Goal: Task Accomplishment & Management: Manage account settings

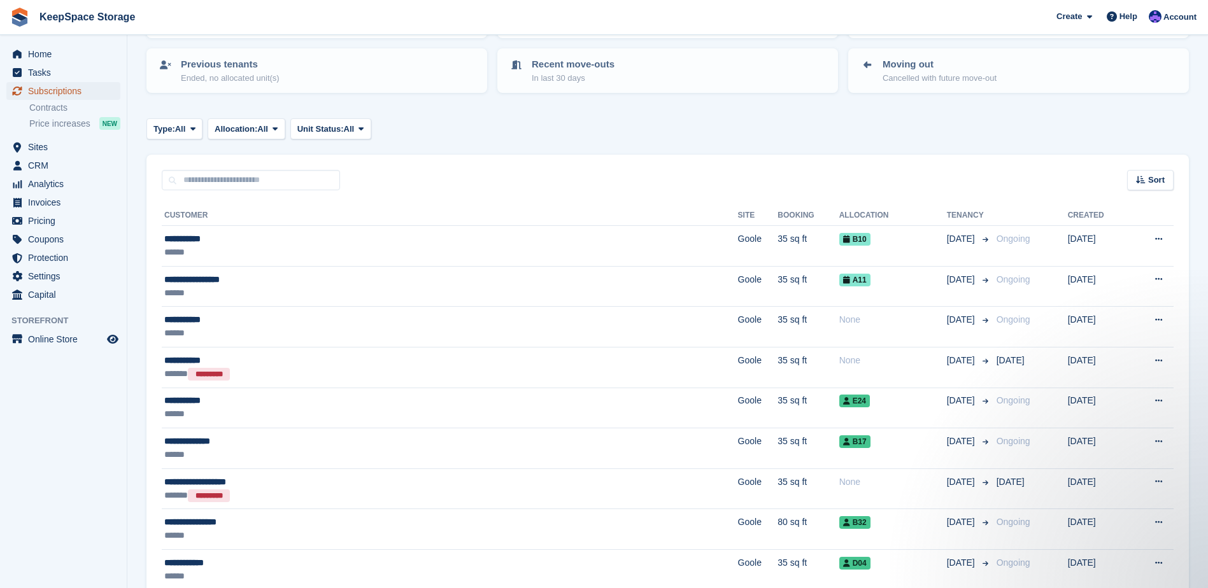
click at [84, 90] on span "Subscriptions" at bounding box center [66, 91] width 76 height 18
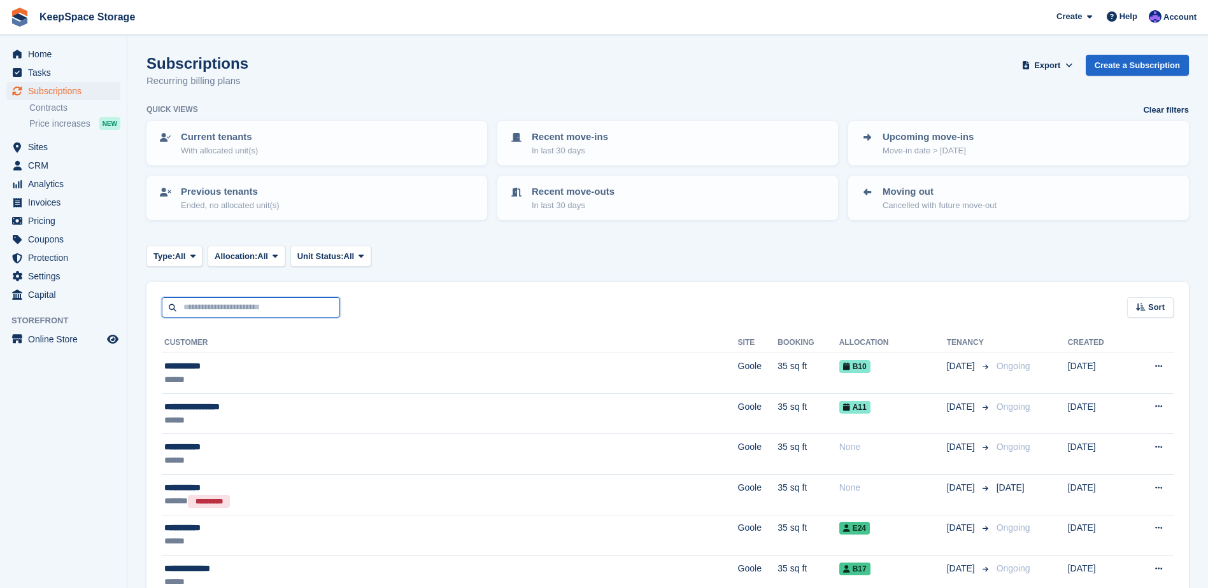
click at [234, 309] on input "text" at bounding box center [251, 307] width 178 height 21
type input "***"
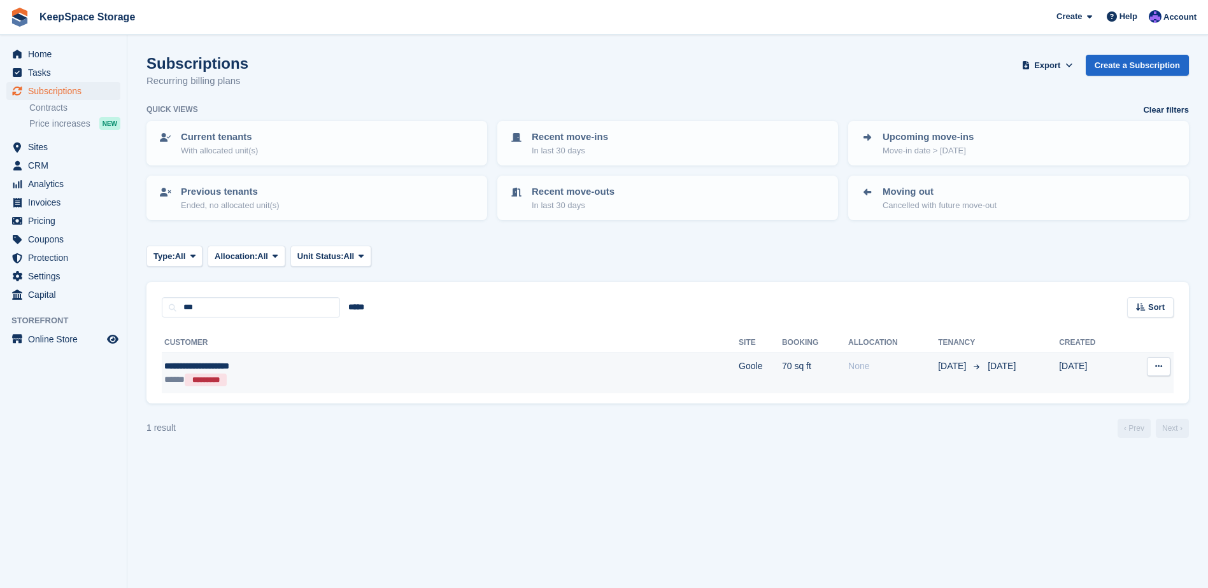
click at [269, 368] on div "**********" at bounding box center [321, 366] width 315 height 13
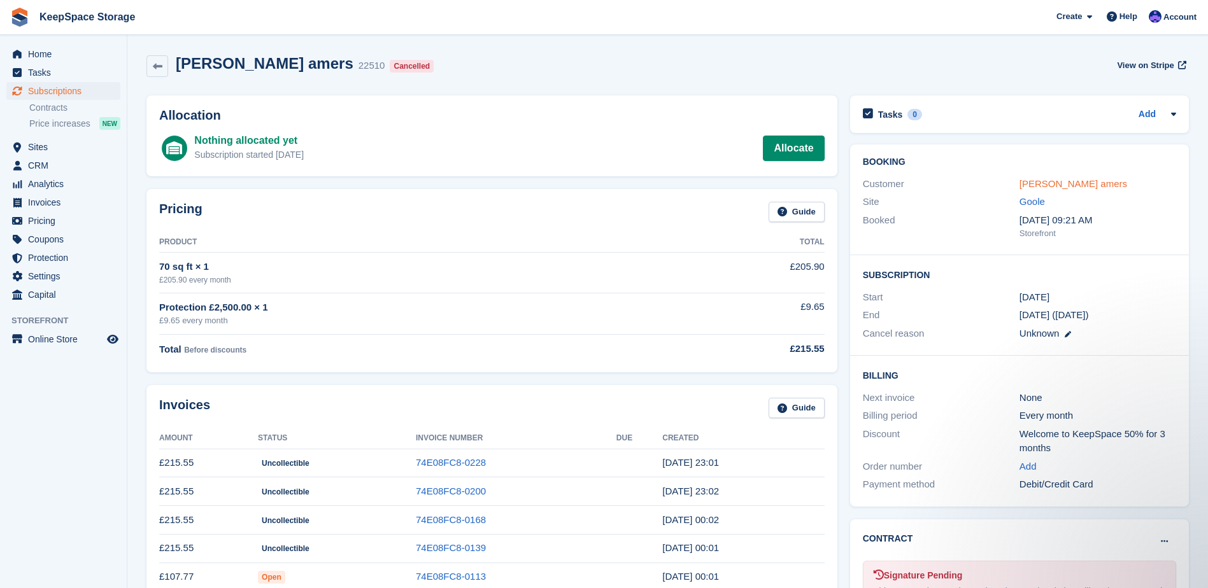
click at [1044, 180] on link "[PERSON_NAME] amers" at bounding box center [1073, 183] width 108 height 11
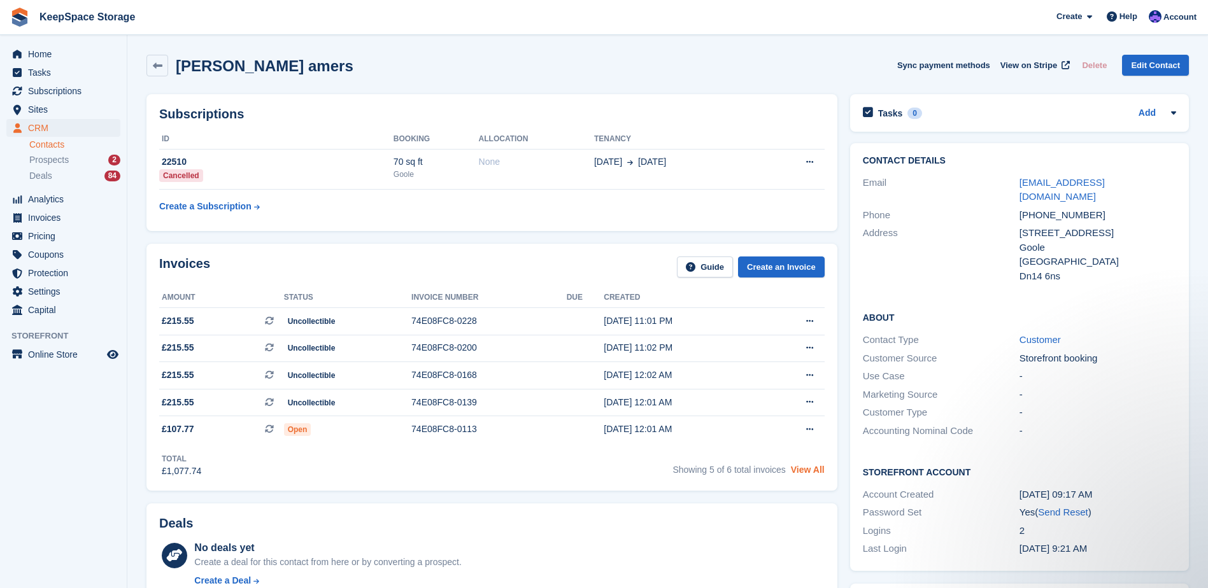
click at [807, 467] on link "View All" at bounding box center [808, 470] width 34 height 10
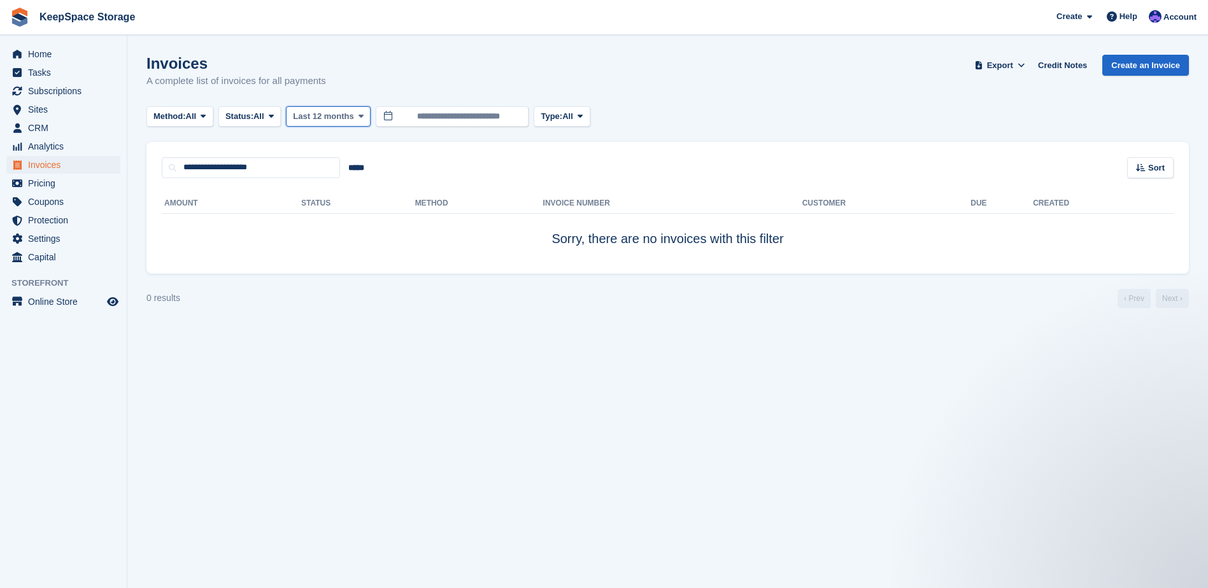
click at [346, 113] on span "Last 12 months" at bounding box center [323, 116] width 60 height 13
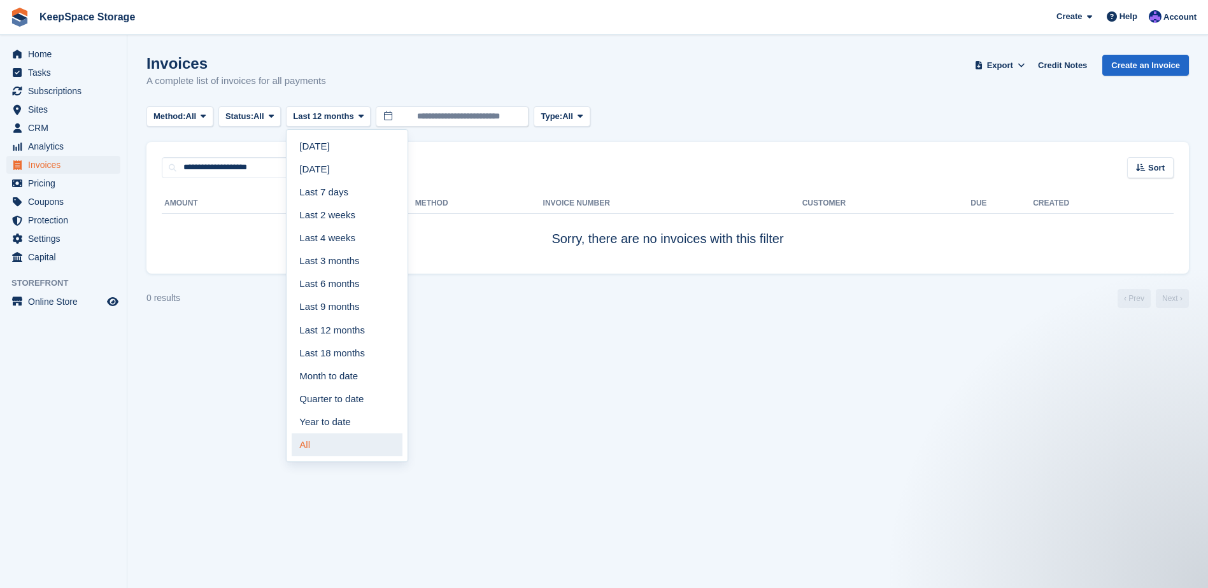
click at [327, 444] on link "All" at bounding box center [347, 445] width 111 height 23
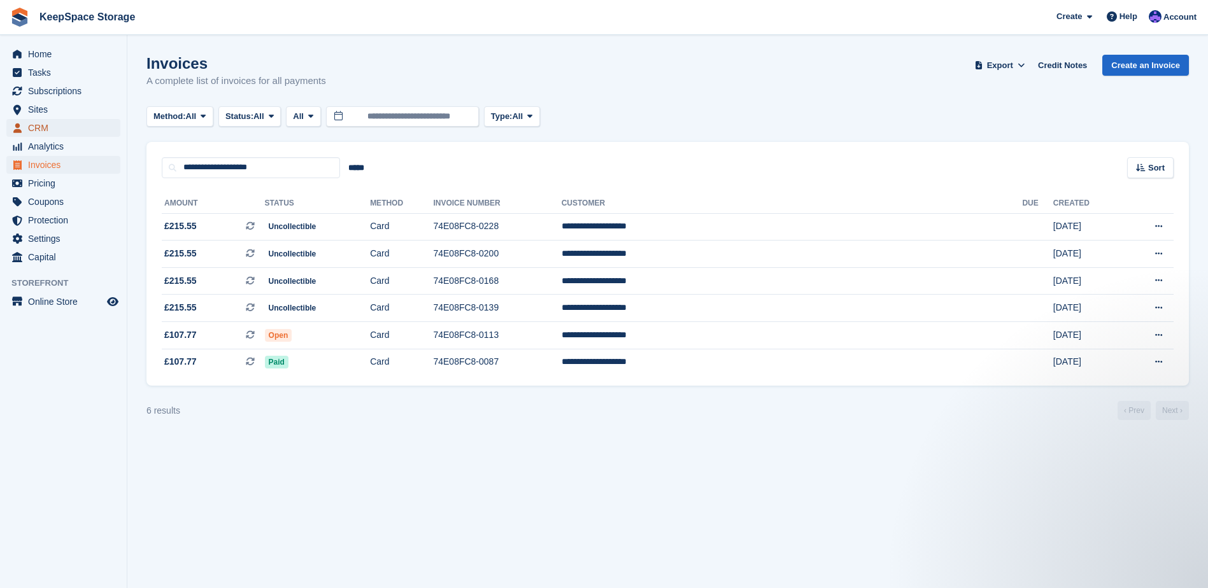
click at [64, 124] on span "CRM" at bounding box center [66, 128] width 76 height 18
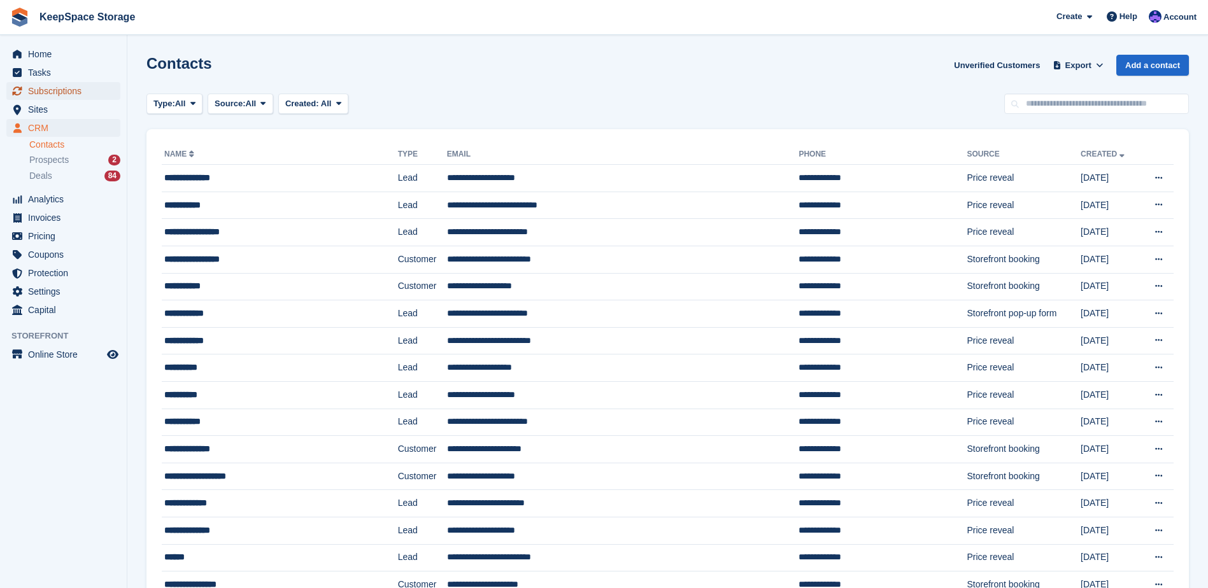
click at [65, 89] on span "Subscriptions" at bounding box center [66, 91] width 76 height 18
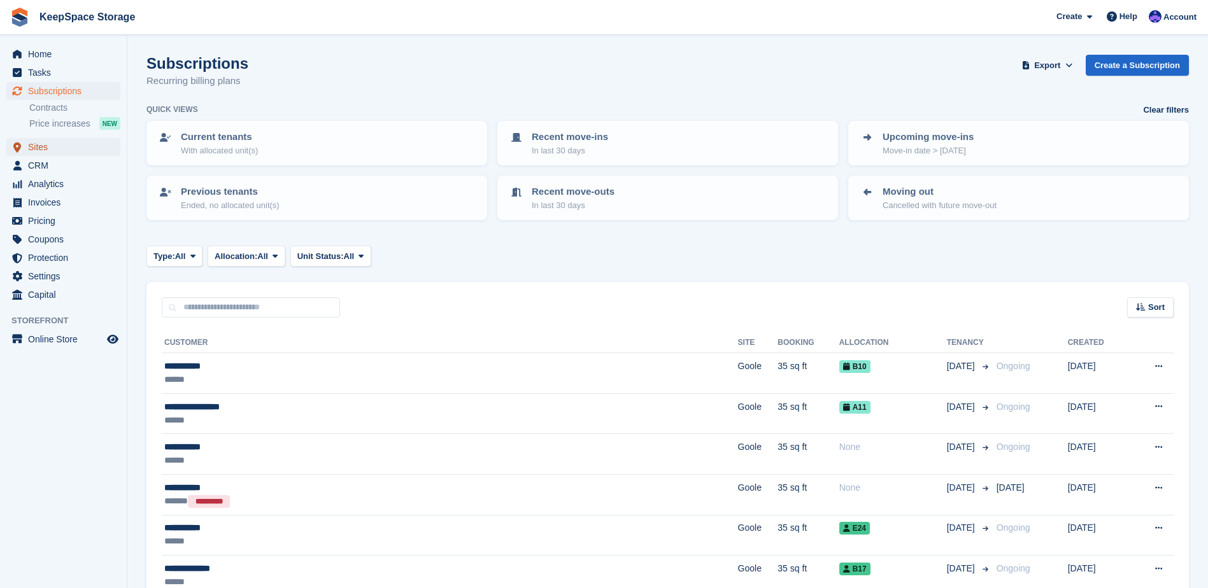
click at [76, 149] on span "Sites" at bounding box center [66, 147] width 76 height 18
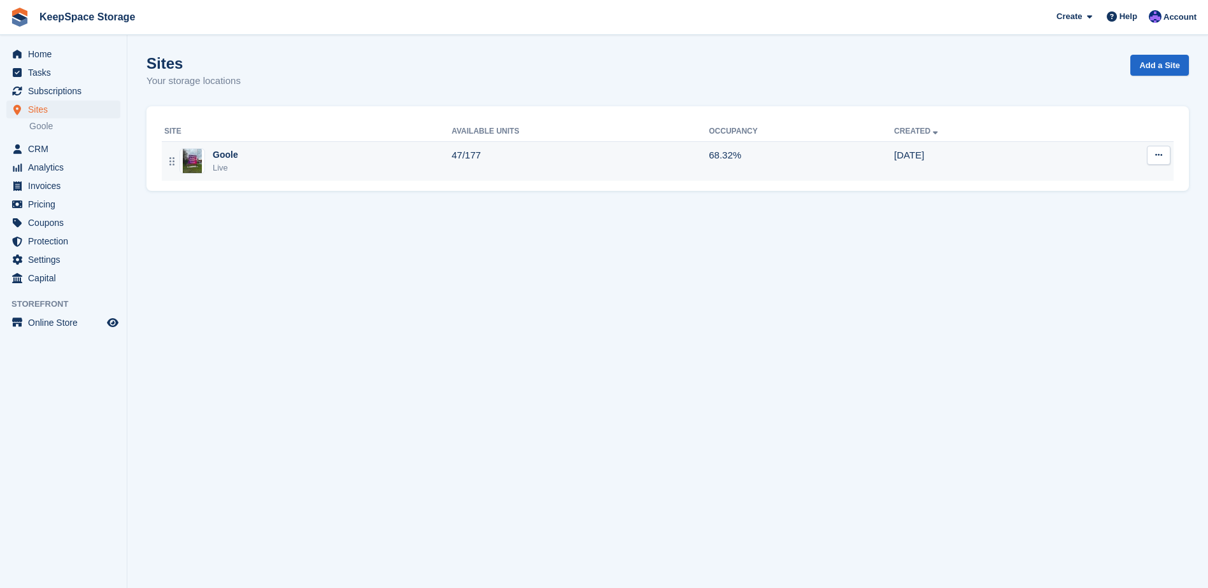
click at [371, 173] on div "Goole Live" at bounding box center [307, 161] width 287 height 26
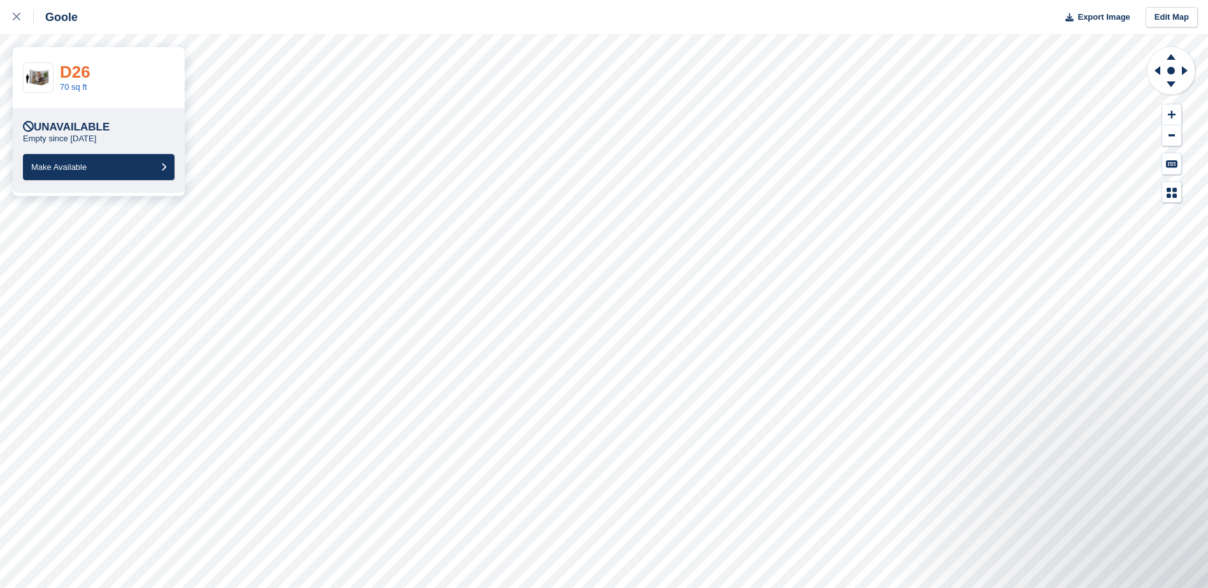
click at [80, 67] on link "D26" at bounding box center [75, 71] width 31 height 19
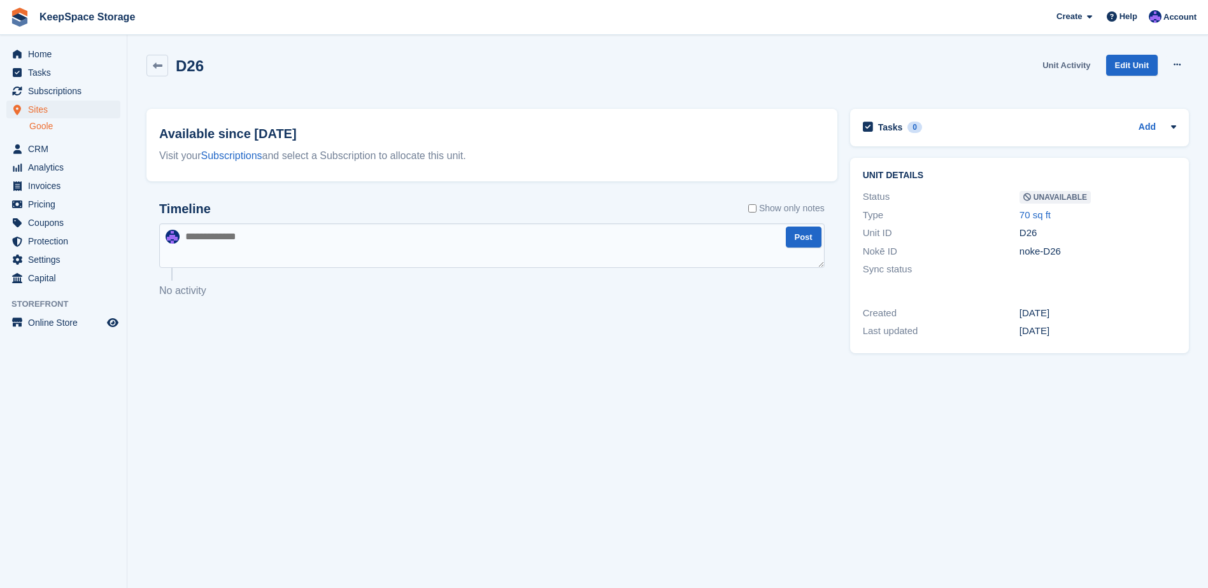
click at [1067, 66] on link "Unit Activity" at bounding box center [1066, 65] width 58 height 21
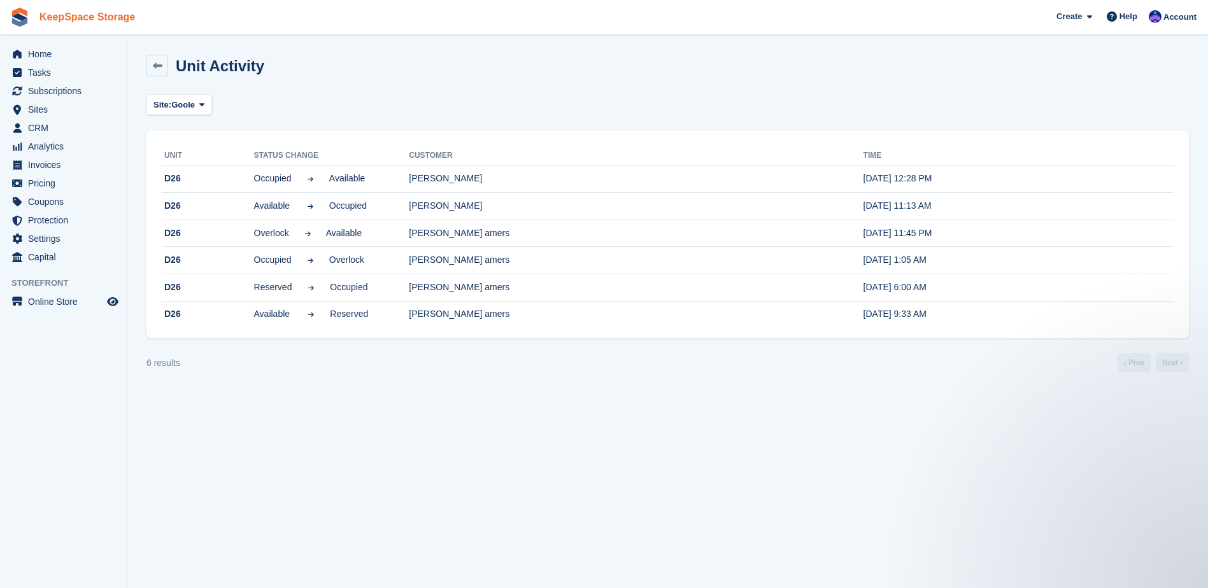
click at [81, 12] on link "KeepSpace Storage" at bounding box center [87, 16] width 106 height 21
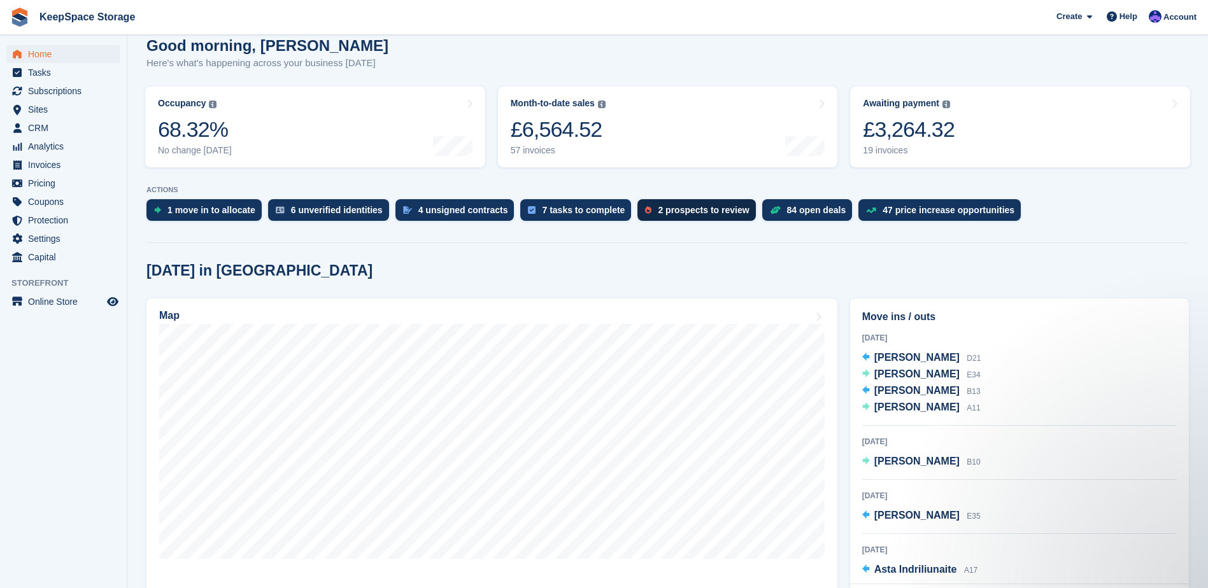
scroll to position [127, 0]
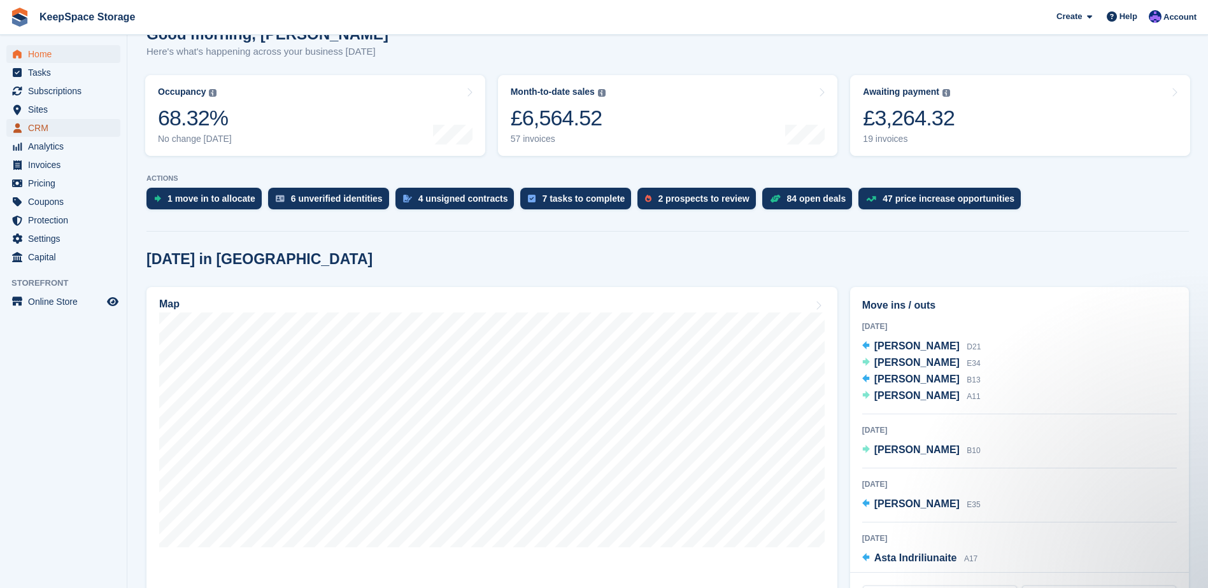
click at [69, 133] on span "CRM" at bounding box center [66, 128] width 76 height 18
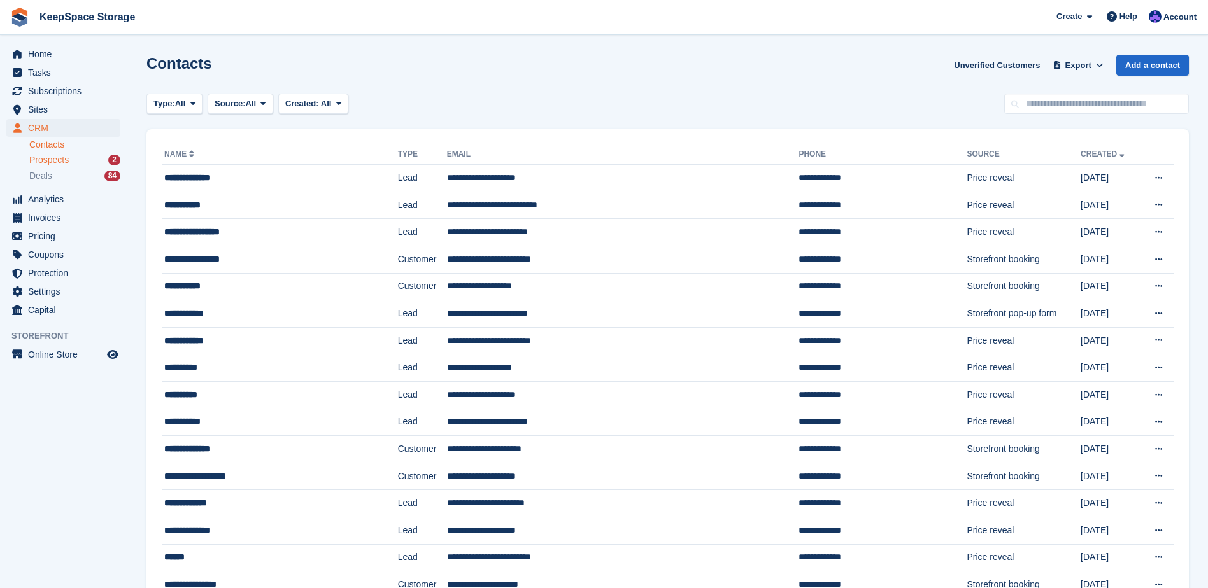
click at [97, 159] on div "Prospects 2" at bounding box center [74, 160] width 91 height 12
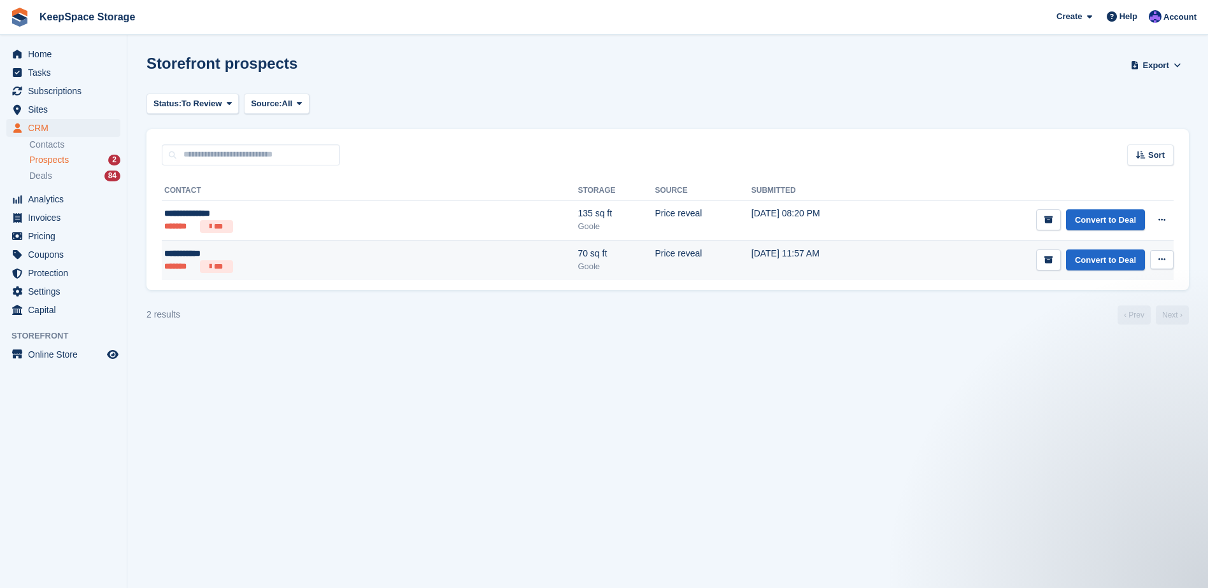
click at [319, 264] on ul "******* ***" at bounding box center [264, 266] width 201 height 13
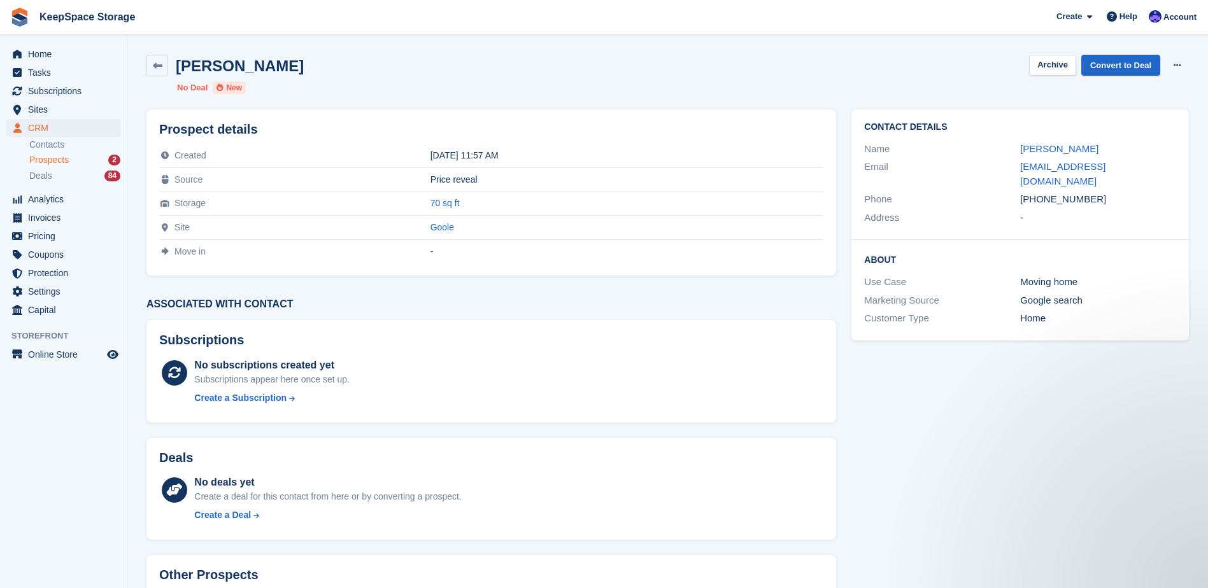
click at [76, 161] on div "Prospects 2" at bounding box center [74, 160] width 91 height 12
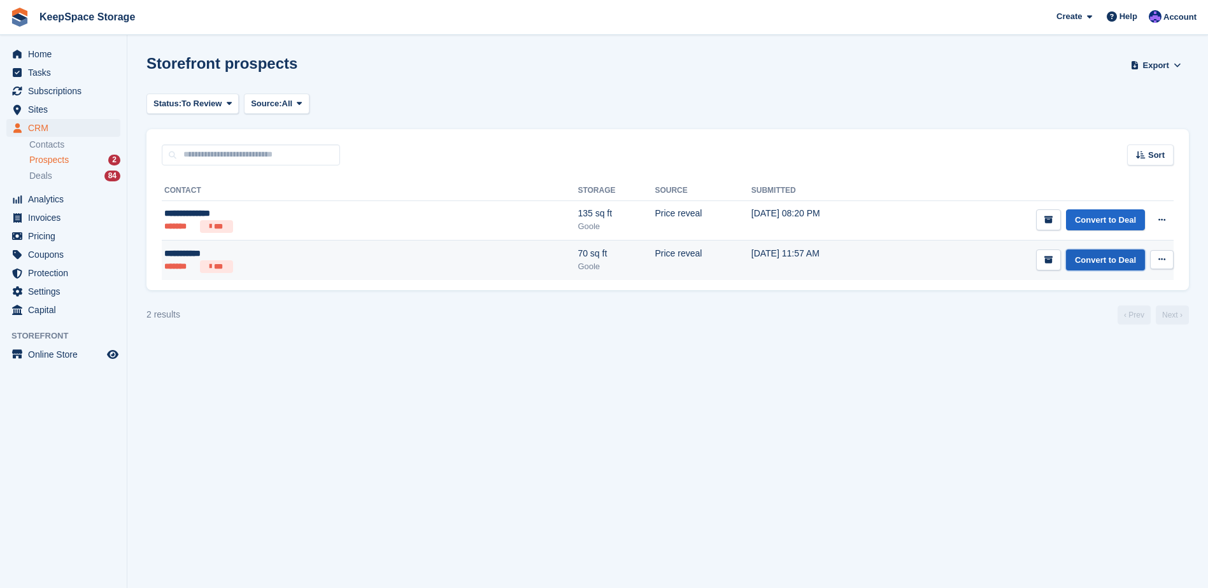
click at [1105, 262] on link "Convert to Deal" at bounding box center [1105, 260] width 79 height 21
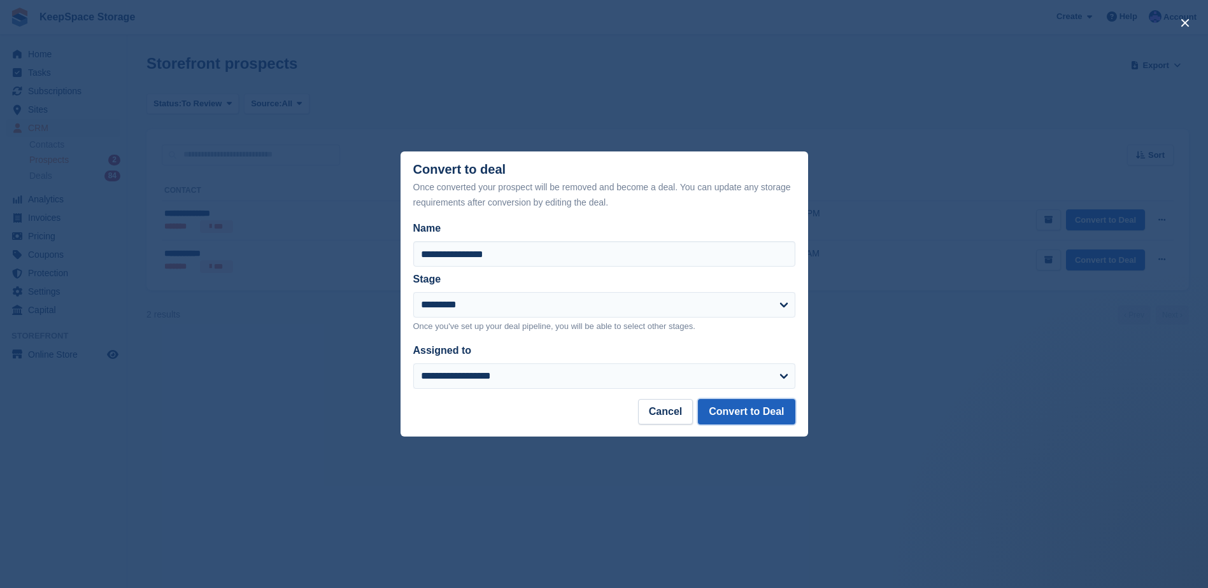
click at [744, 415] on button "Convert to Deal" at bounding box center [746, 411] width 97 height 25
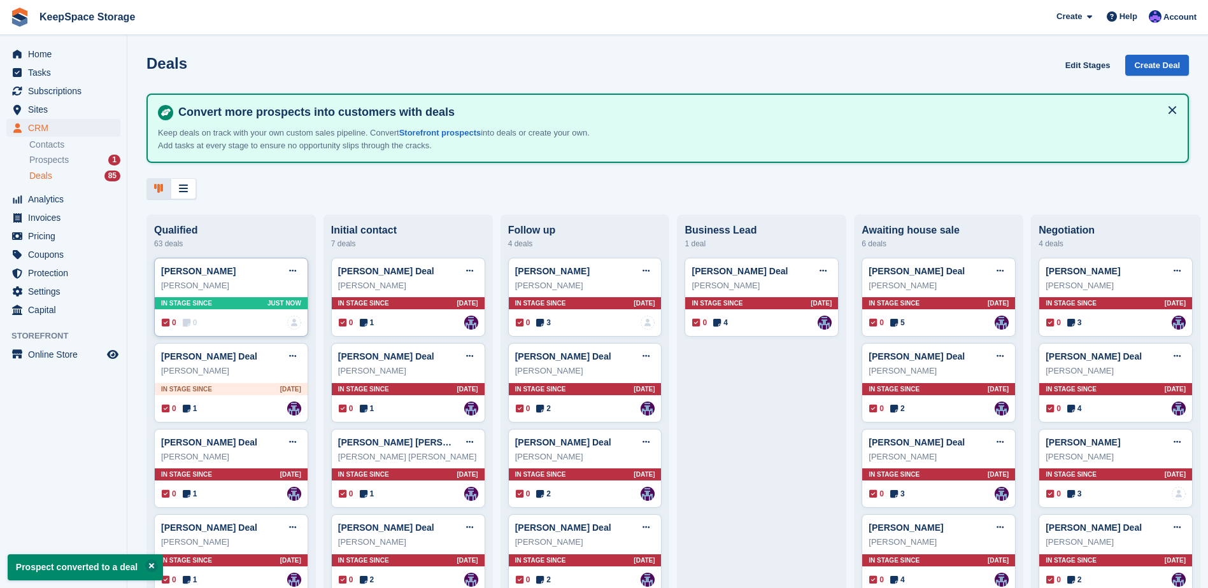
click at [235, 322] on div "0 0 No one is assigned to this deal" at bounding box center [231, 323] width 139 height 14
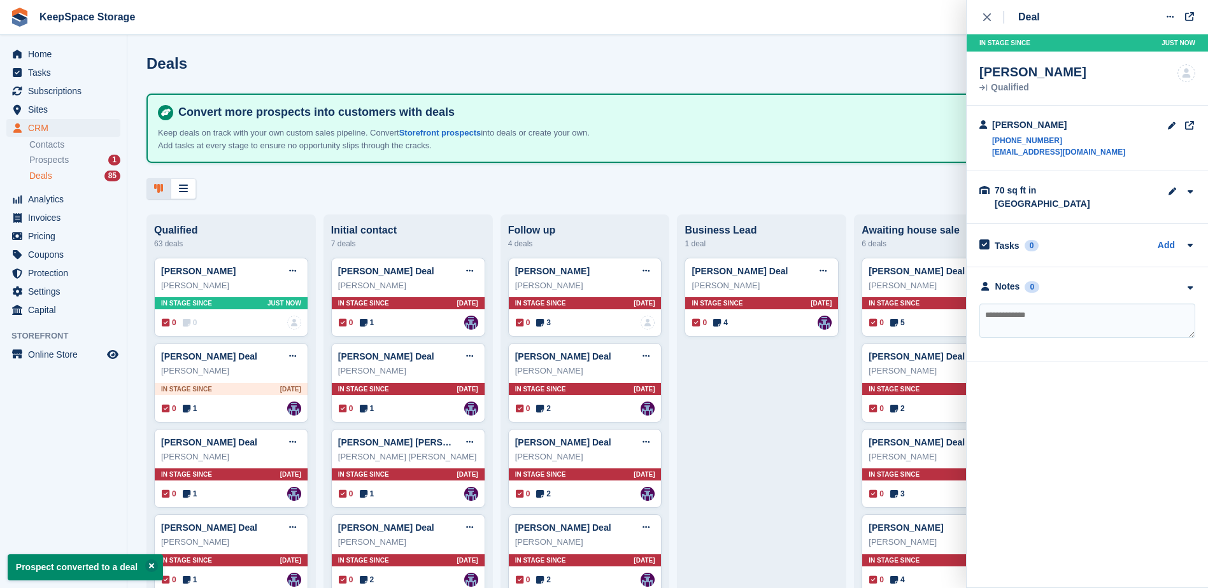
click at [1043, 304] on textarea at bounding box center [1087, 321] width 216 height 34
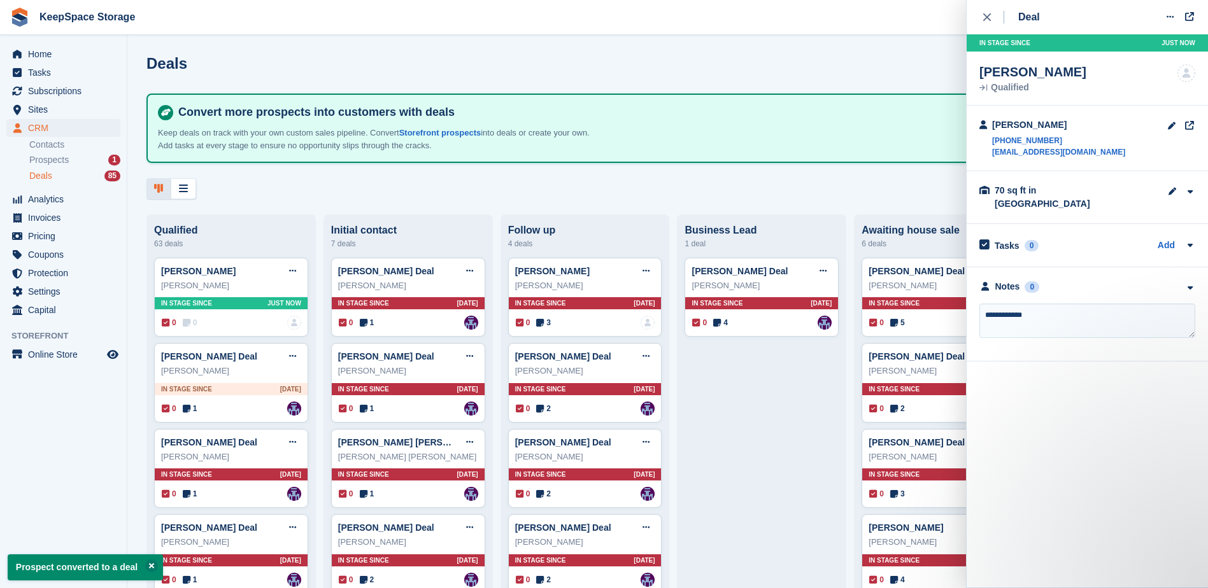
type textarea "**********"
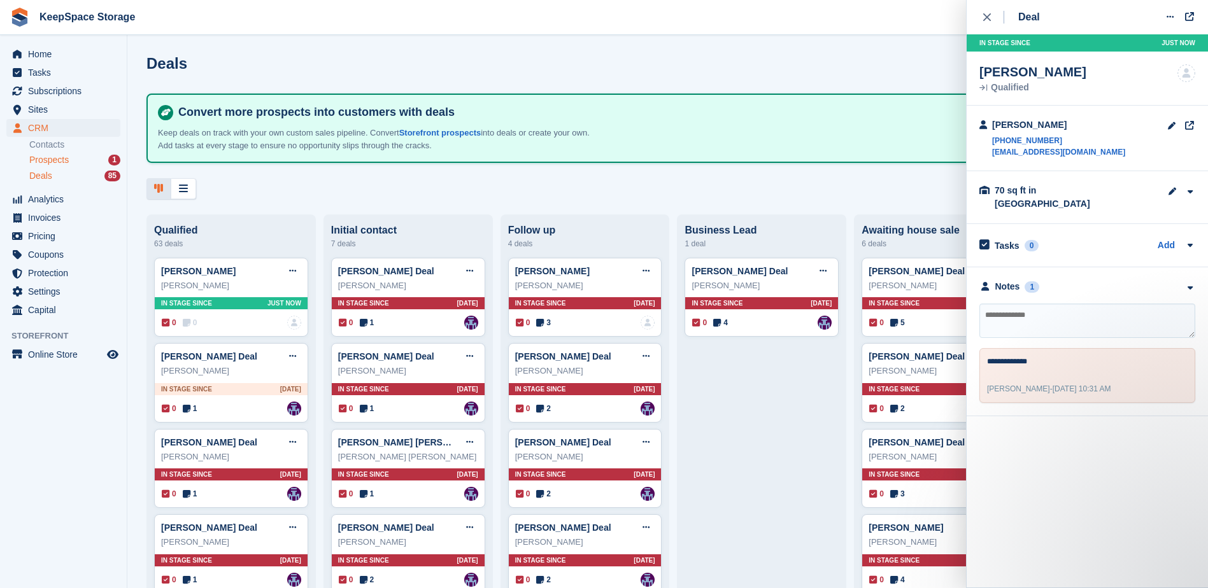
click at [118, 162] on div "1" at bounding box center [114, 160] width 12 height 11
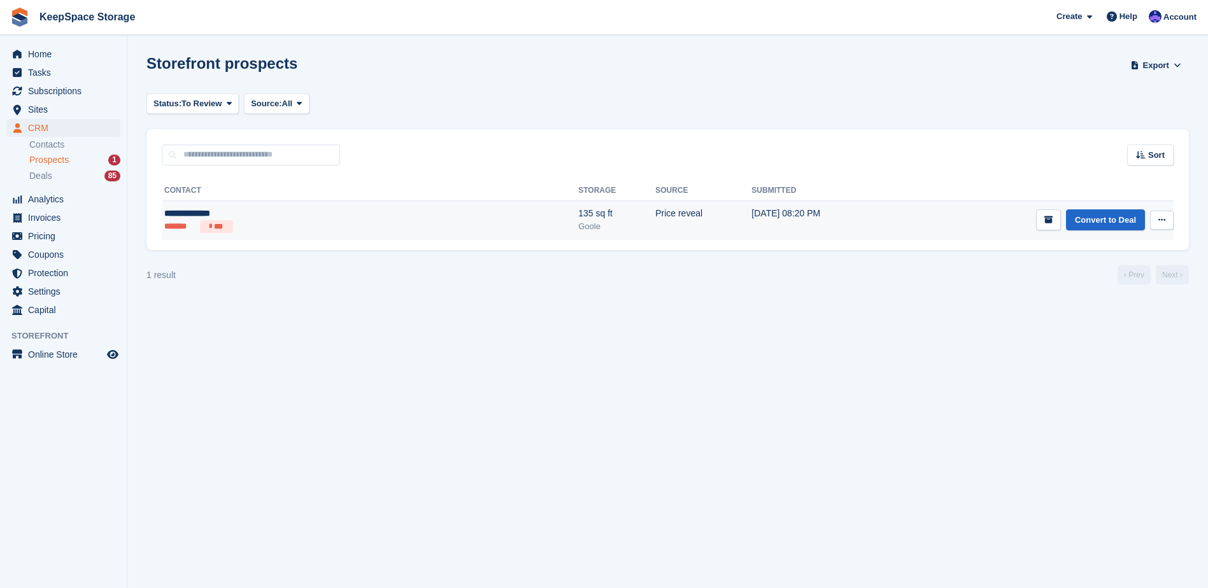
click at [271, 212] on div "**********" at bounding box center [264, 213] width 201 height 13
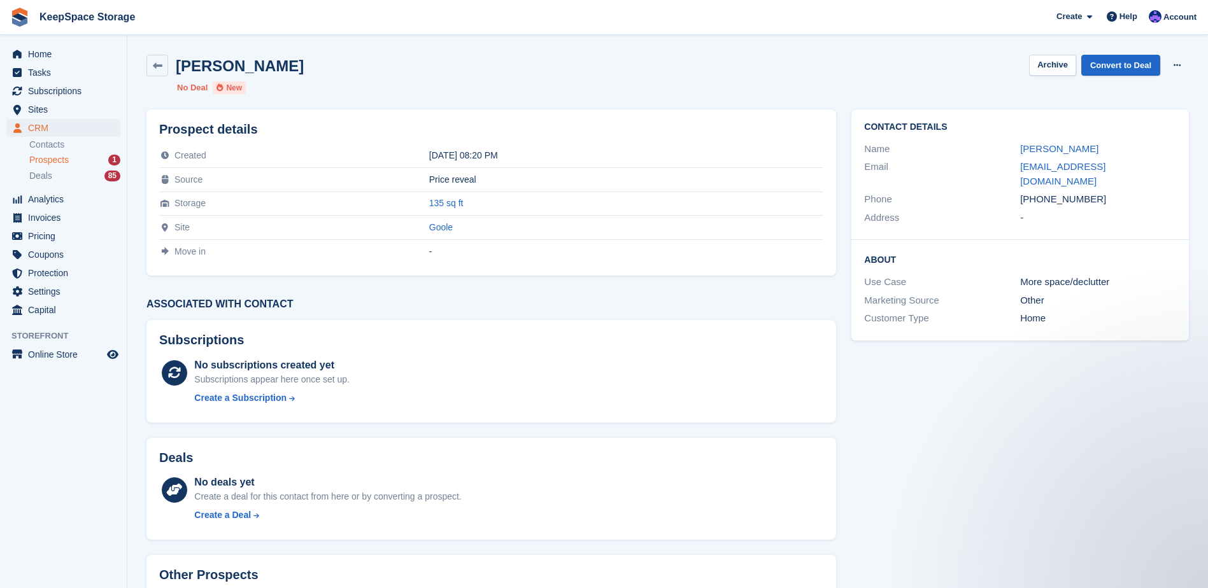
click at [115, 160] on div "1" at bounding box center [114, 160] width 12 height 11
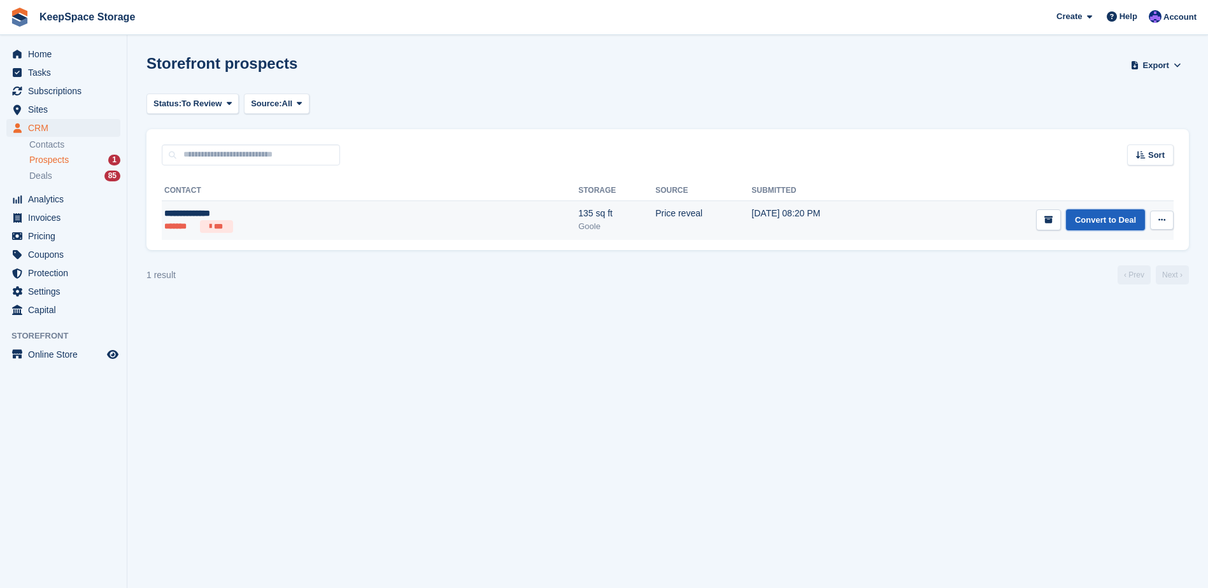
click at [1119, 227] on link "Convert to Deal" at bounding box center [1105, 219] width 79 height 21
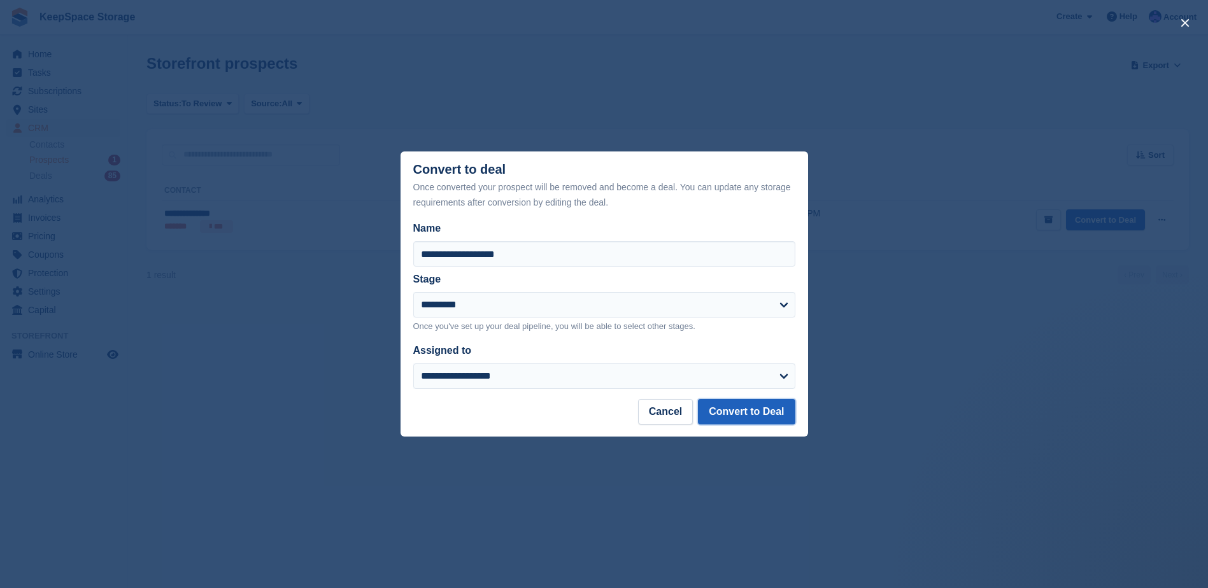
click at [746, 407] on button "Convert to Deal" at bounding box center [746, 411] width 97 height 25
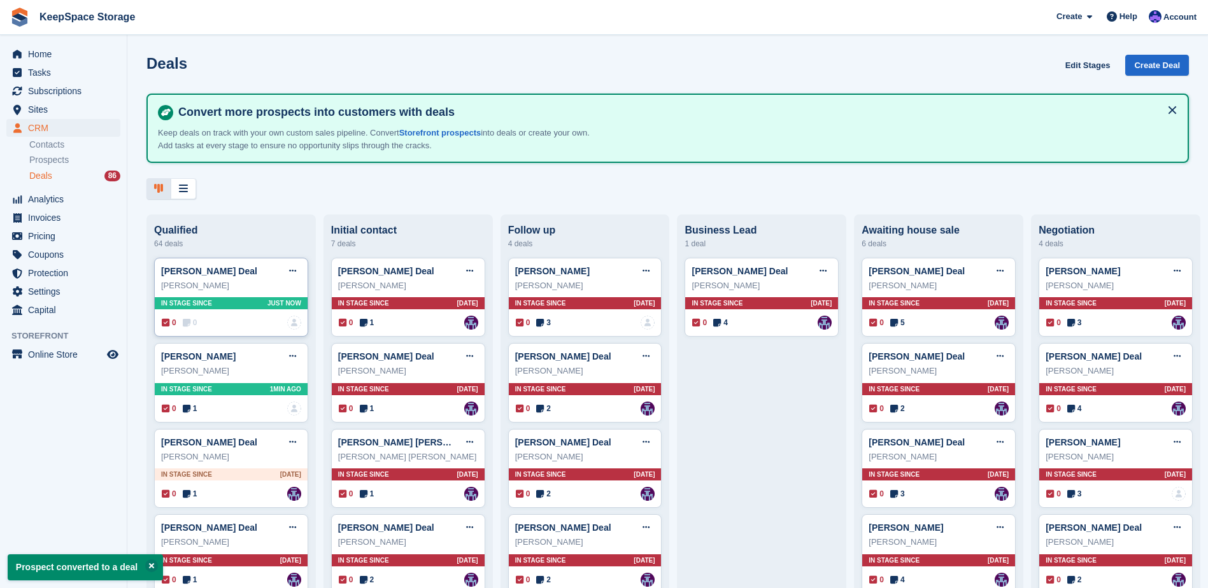
click at [256, 274] on div "Jamie Edgerton Deal Edit deal Mark as won Mark as lost Delete deal" at bounding box center [231, 271] width 140 height 19
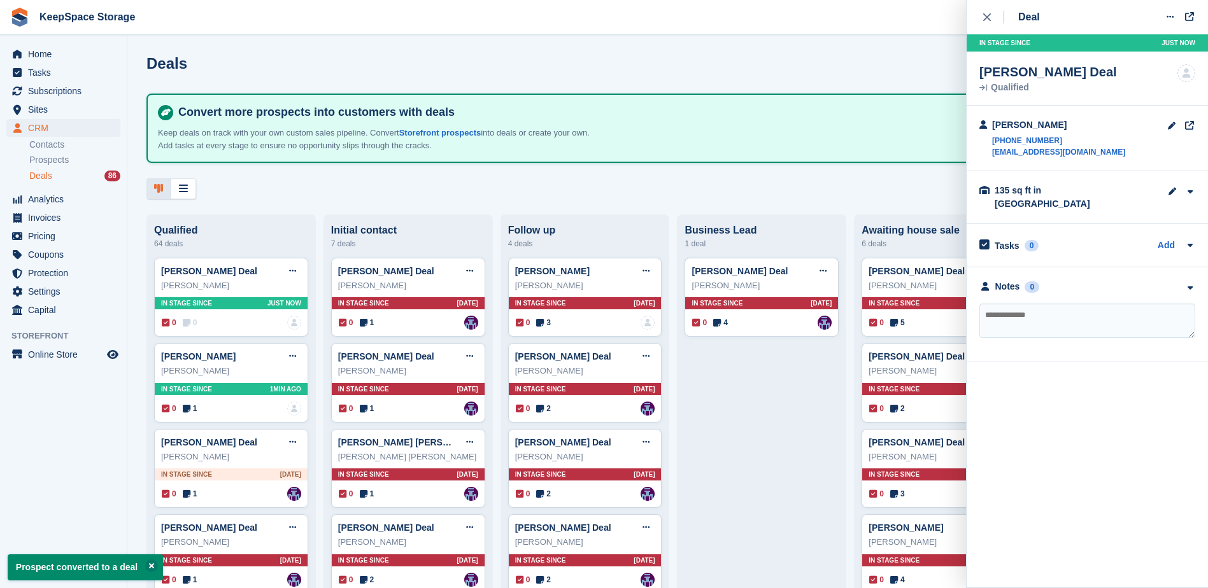
click at [1056, 305] on textarea at bounding box center [1087, 321] width 216 height 34
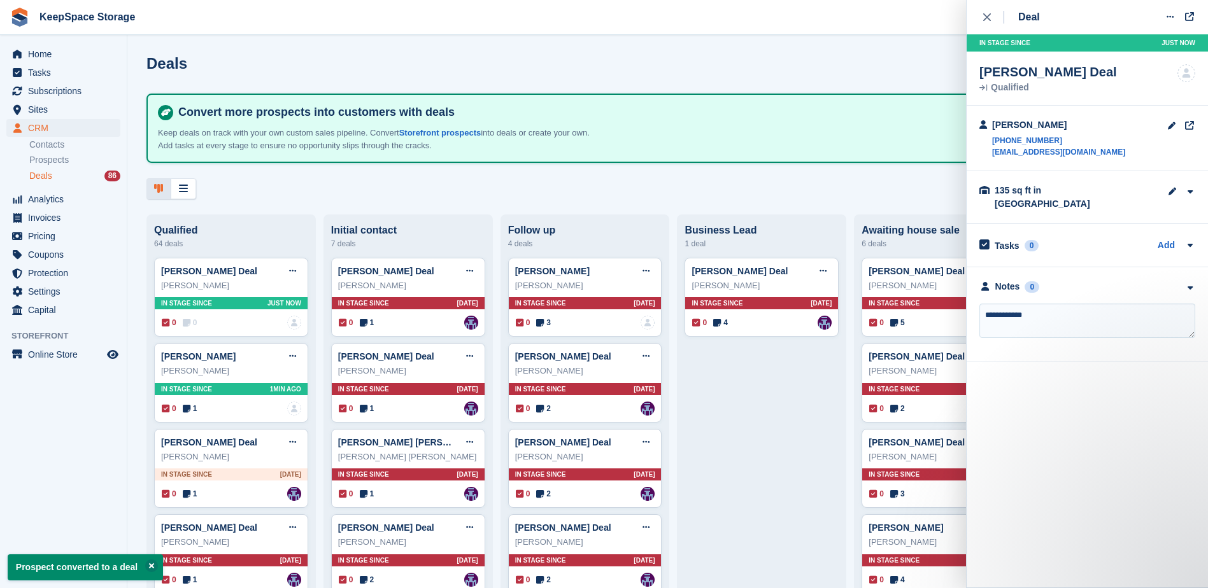
type textarea "**********"
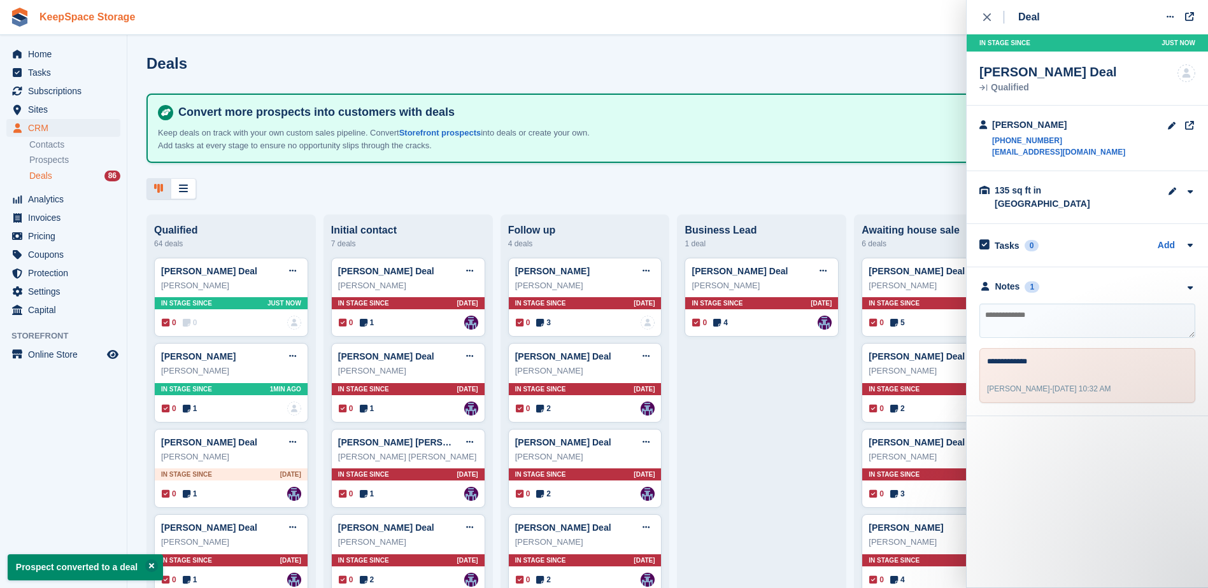
click at [107, 15] on link "KeepSpace Storage" at bounding box center [87, 16] width 106 height 21
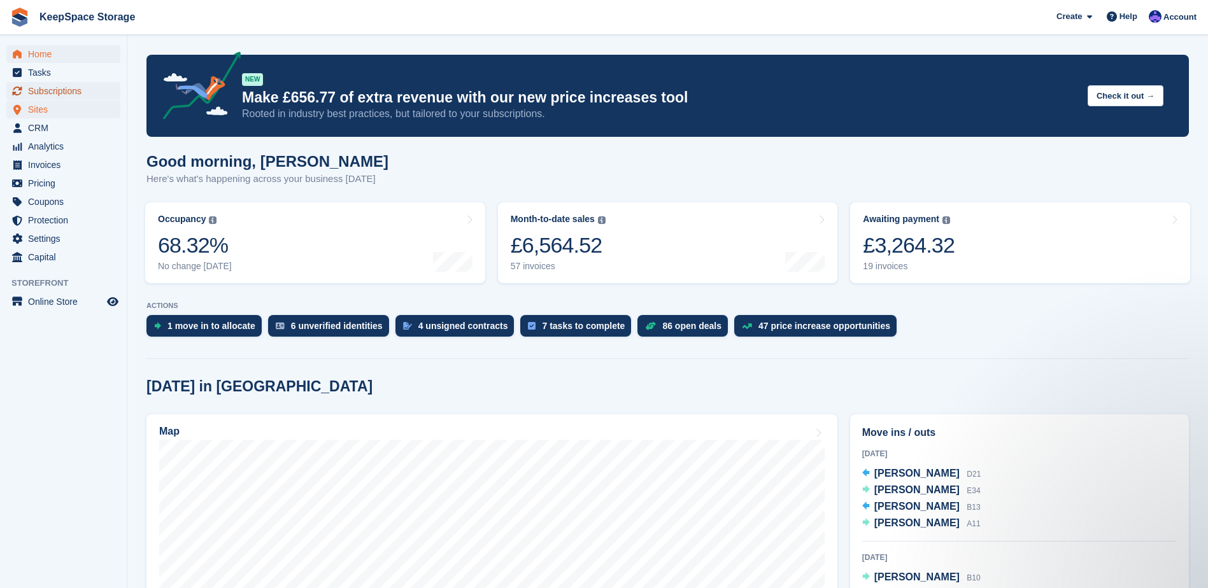
drag, startPoint x: 79, startPoint y: 92, endPoint x: 96, endPoint y: 106, distance: 22.6
click at [79, 92] on span "Subscriptions" at bounding box center [66, 91] width 76 height 18
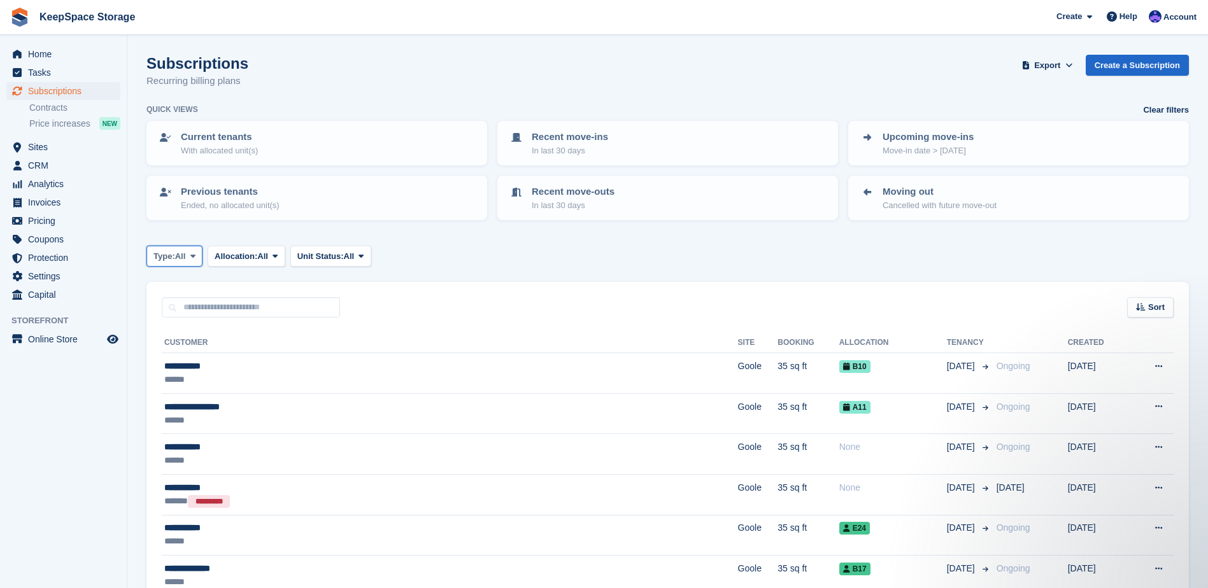
click at [195, 252] on icon at bounding box center [192, 256] width 5 height 8
click at [196, 347] on link "Active" at bounding box center [207, 355] width 111 height 23
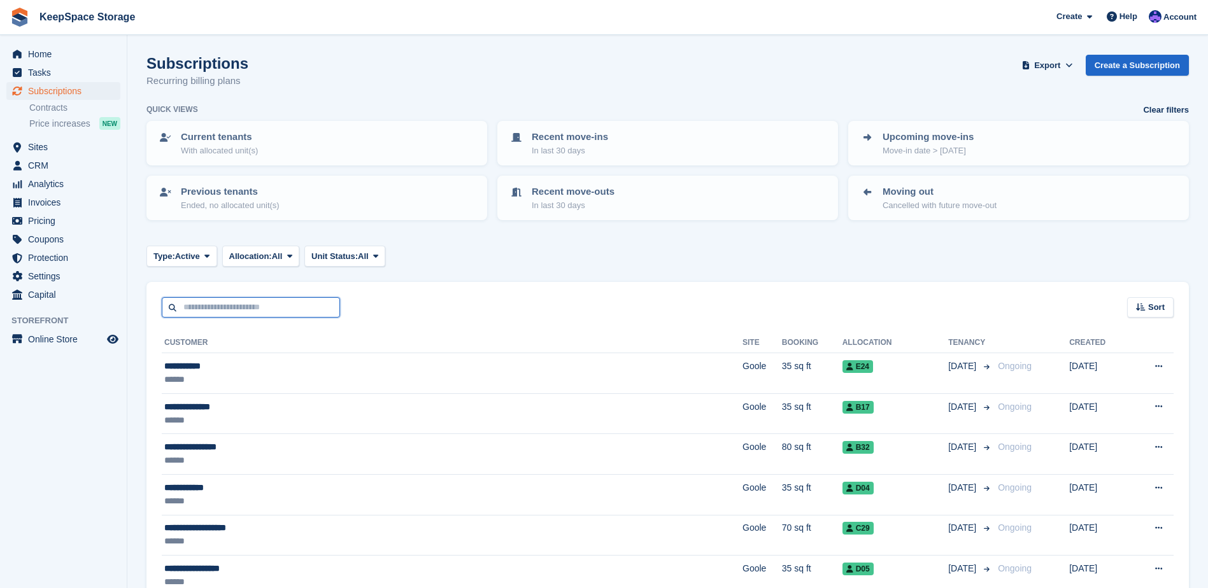
click at [235, 309] on input "text" at bounding box center [251, 307] width 178 height 21
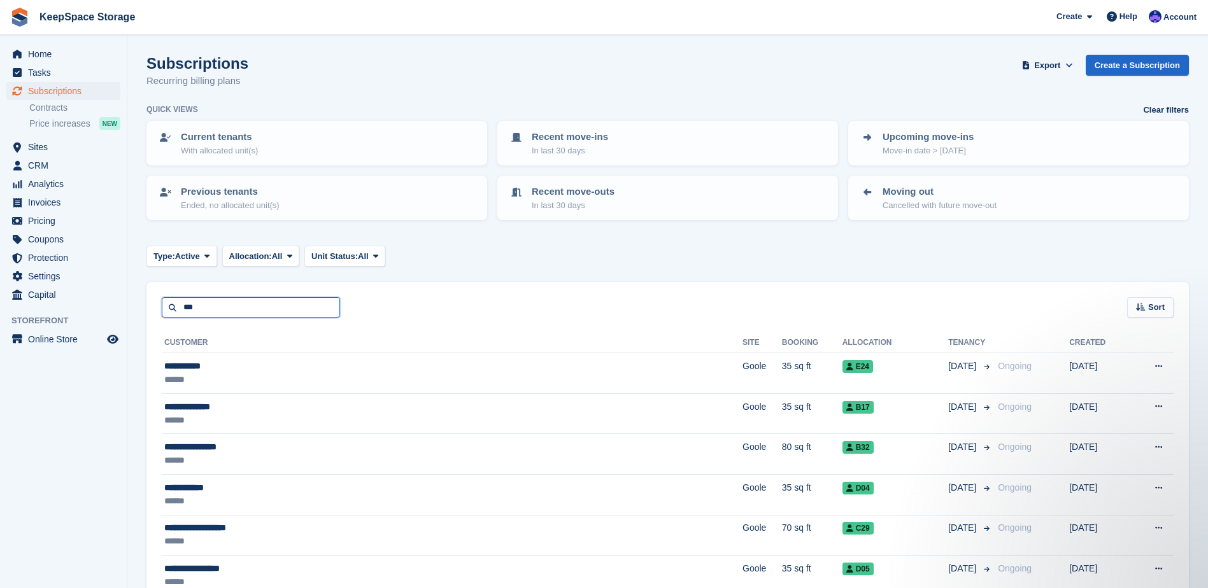
type input "***"
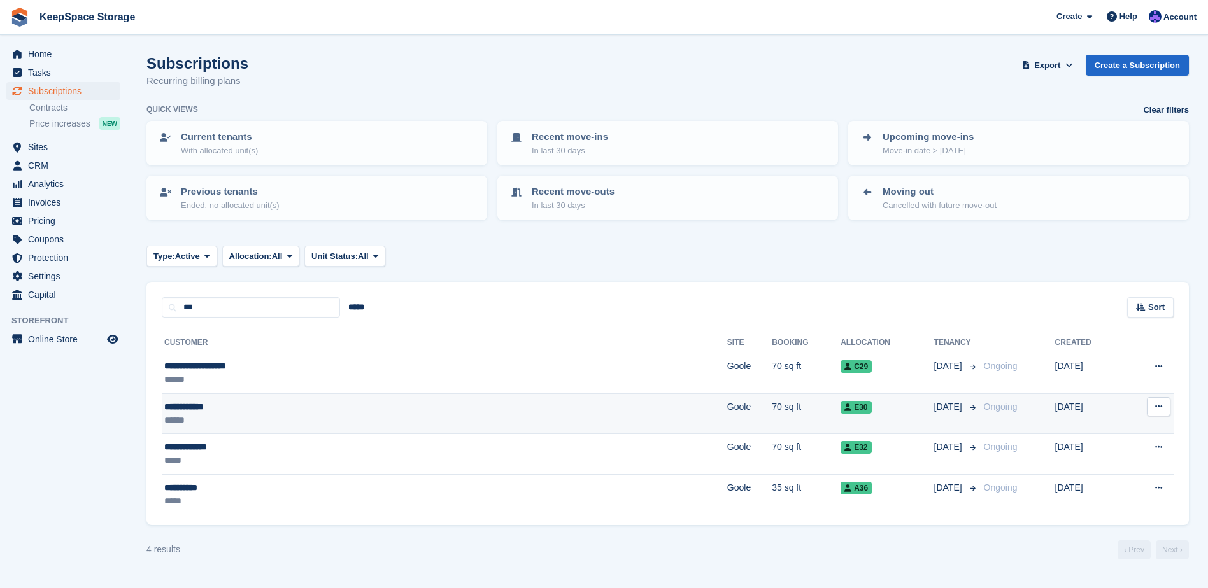
click at [387, 411] on div "**********" at bounding box center [313, 406] width 298 height 13
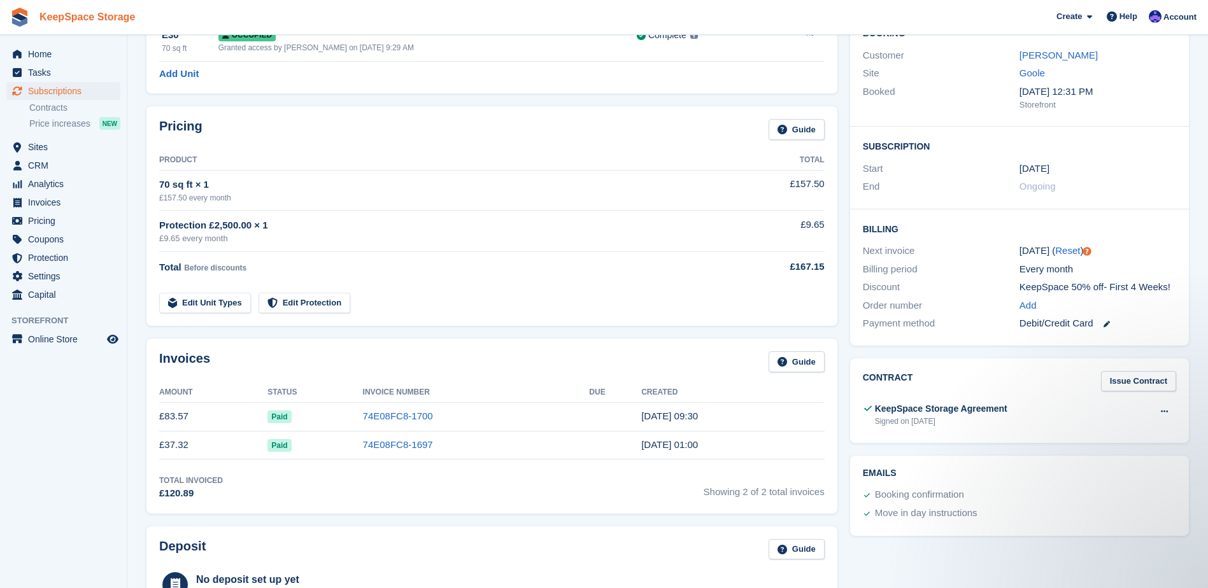
click at [64, 19] on link "KeepSpace Storage" at bounding box center [87, 16] width 106 height 21
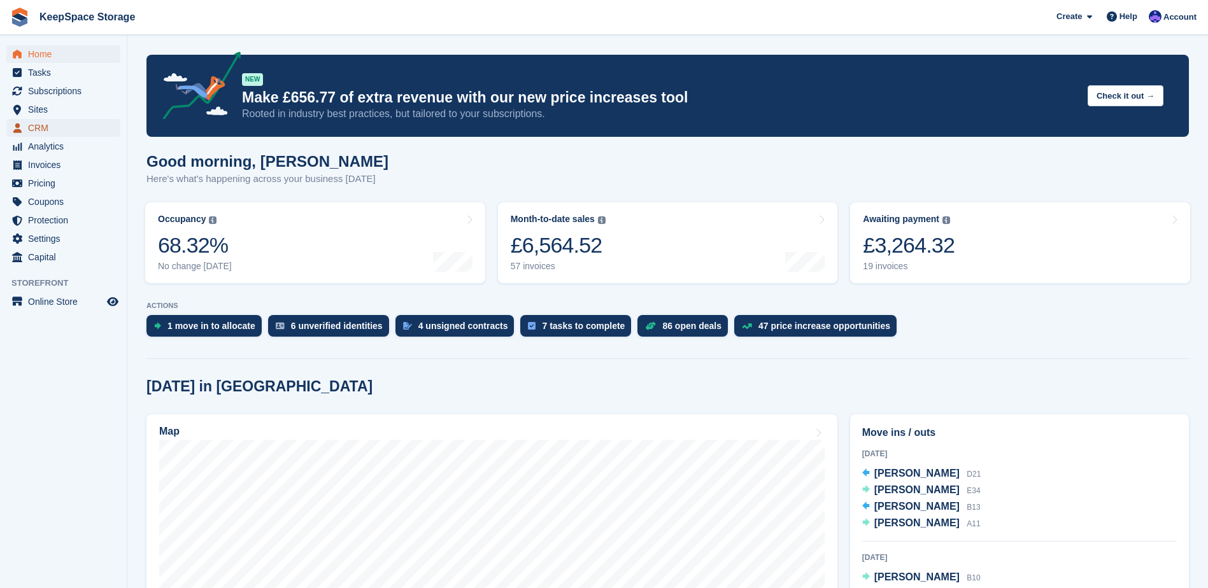
click at [56, 131] on span "CRM" at bounding box center [66, 128] width 76 height 18
